Goal: Task Accomplishment & Management: Use online tool/utility

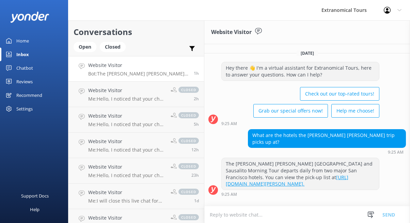
scroll to position [126, 0]
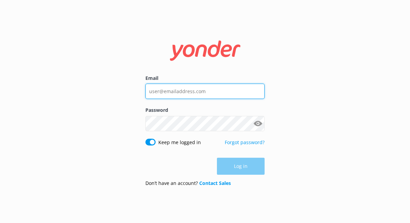
click at [182, 90] on input "Email" at bounding box center [204, 91] width 119 height 15
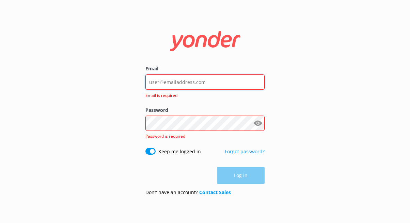
type input "[EMAIL_ADDRESS][DOMAIN_NAME]"
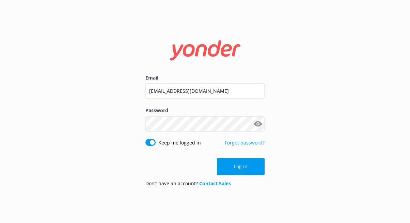
click at [246, 169] on button "Log in" at bounding box center [241, 166] width 48 height 17
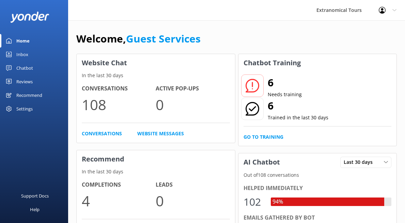
click at [52, 54] on link "Inbox" at bounding box center [34, 55] width 68 height 14
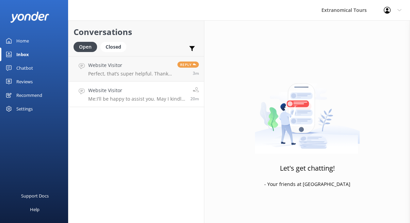
click at [112, 89] on h4 "Website Visitor" at bounding box center [136, 90] width 97 height 7
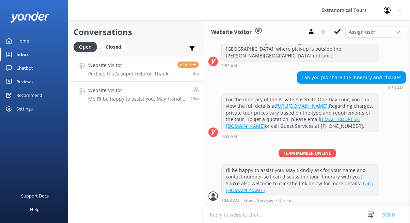
scroll to position [199, 0]
click at [147, 68] on h4 "Website Visitor" at bounding box center [130, 65] width 84 height 7
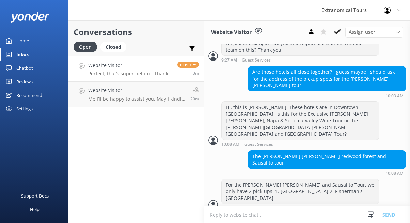
scroll to position [264, 0]
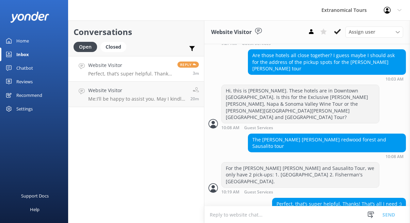
click at [135, 72] on p "Perfect, that’s super helpful. Thanks! That’s all I need :)" at bounding box center [130, 74] width 84 height 6
